Goal: Task Accomplishment & Management: Manage account settings

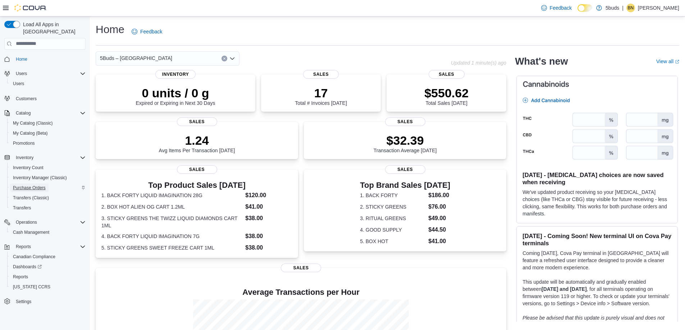
click at [30, 185] on span "Purchase Orders" at bounding box center [29, 188] width 33 height 6
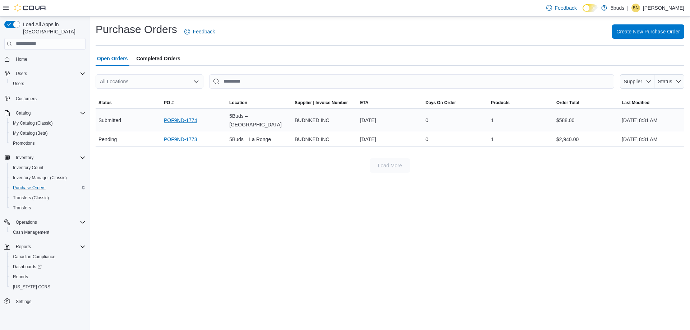
click at [188, 116] on link "POF9ND-1774" at bounding box center [180, 120] width 33 height 9
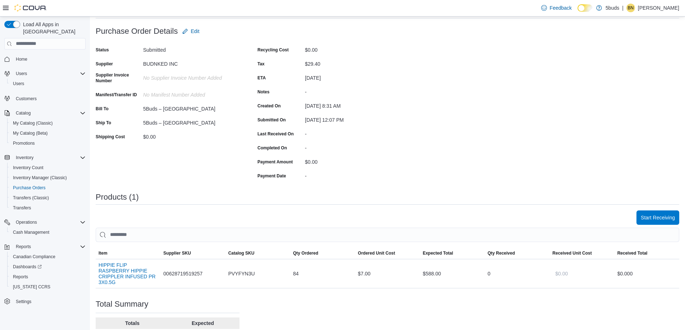
scroll to position [101, 0]
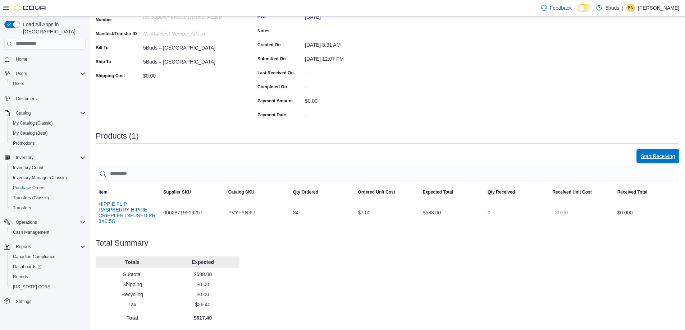
click at [658, 156] on span "Start Receiving" at bounding box center [657, 156] width 34 height 7
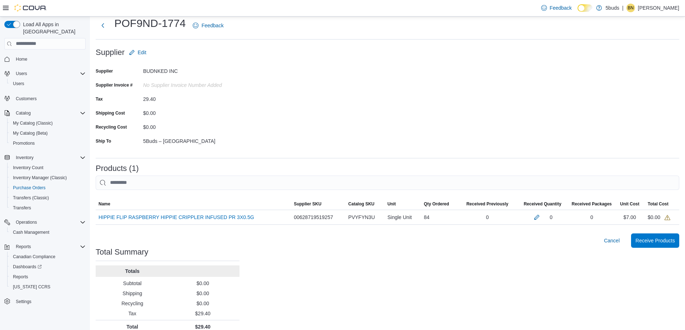
scroll to position [28, 0]
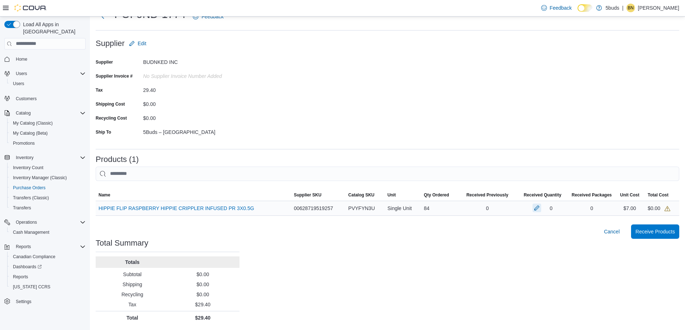
click at [540, 209] on button "button" at bounding box center [536, 208] width 9 height 9
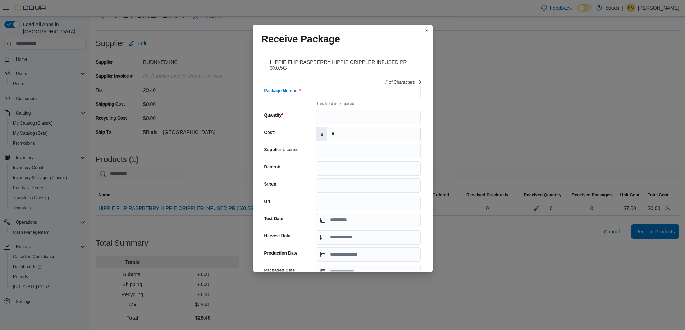
click at [322, 91] on input "Package Number" at bounding box center [368, 92] width 105 height 14
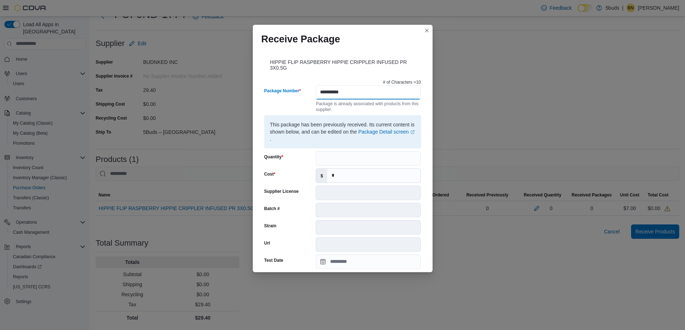
type input "**********"
click at [334, 158] on input "Quantity" at bounding box center [368, 158] width 105 height 14
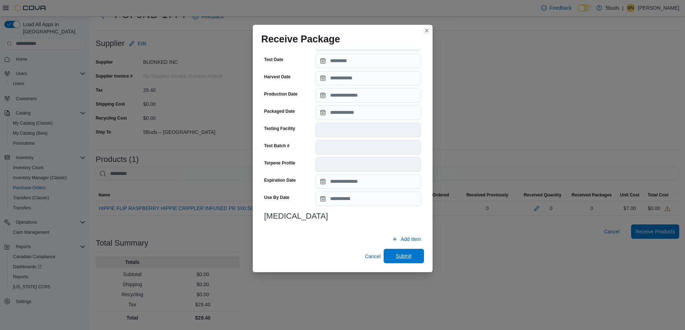
type input "**"
click at [397, 254] on span "Submit" at bounding box center [404, 256] width 16 height 7
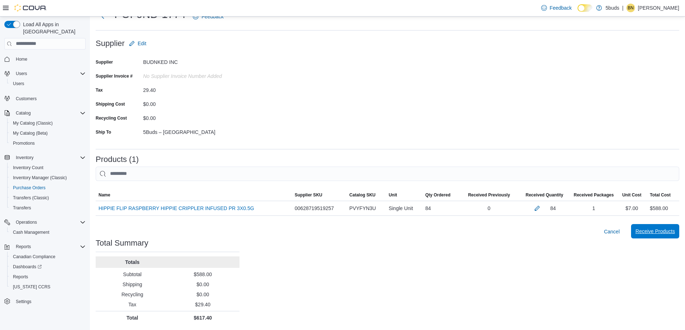
click at [652, 231] on span "Receive Products" at bounding box center [655, 231] width 40 height 7
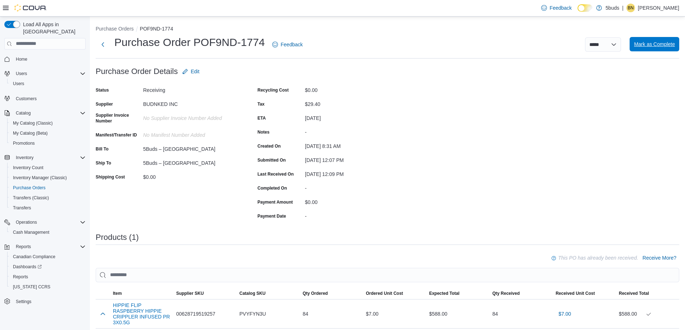
click at [658, 41] on span "Mark as Complete" at bounding box center [654, 44] width 41 height 7
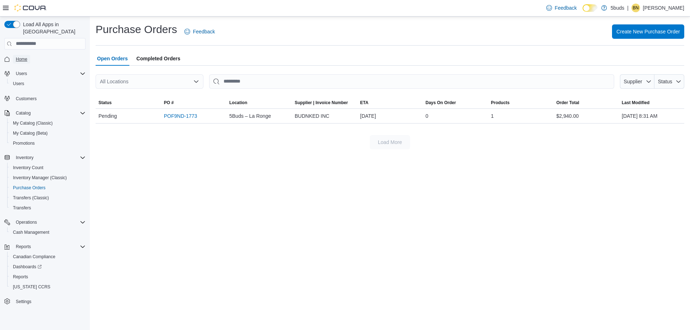
click at [20, 56] on span "Home" at bounding box center [22, 59] width 12 height 6
